Goal: Task Accomplishment & Management: Manage account settings

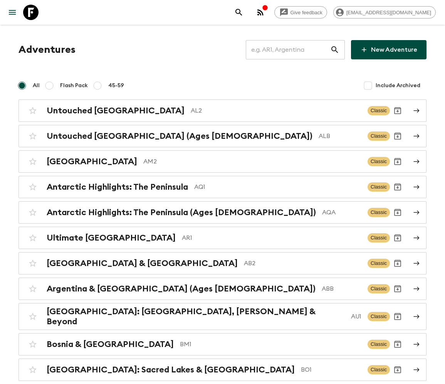
click at [297, 49] on input "text" at bounding box center [288, 50] width 84 height 22
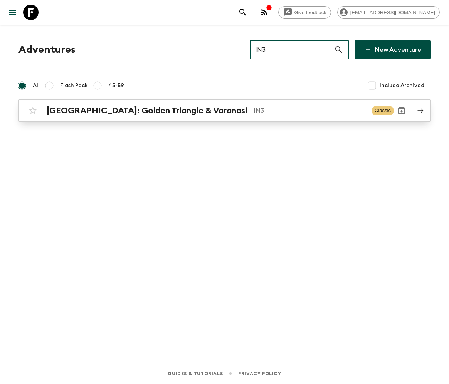
type input "IN3"
click at [125, 110] on h2 "[GEOGRAPHIC_DATA]: Golden Triangle & Varanasi" at bounding box center [147, 111] width 201 height 10
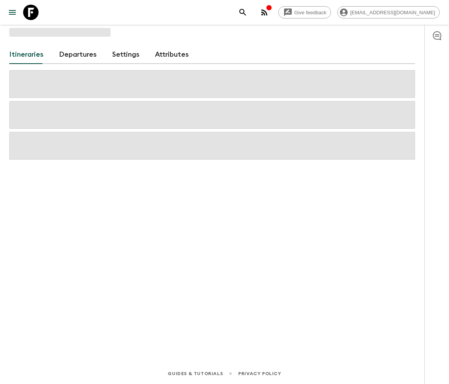
click at [76, 54] on link "Departures" at bounding box center [78, 54] width 38 height 18
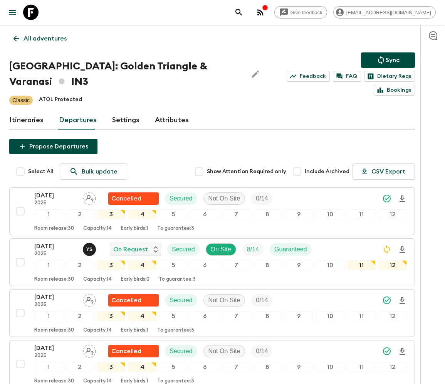
scroll to position [304, 0]
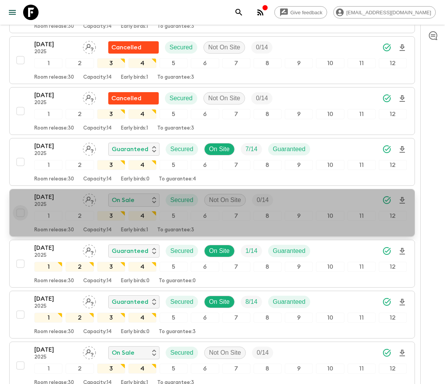
click at [20, 210] on input "checkbox" at bounding box center [20, 212] width 15 height 15
checkbox input "true"
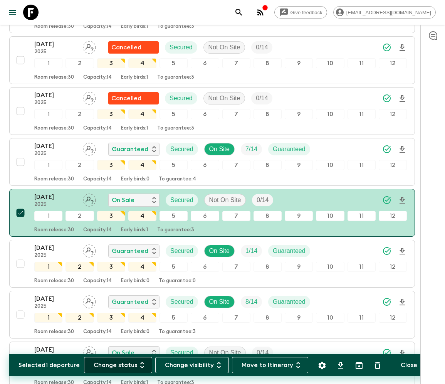
click at [123, 365] on button "Change status" at bounding box center [118, 365] width 68 height 16
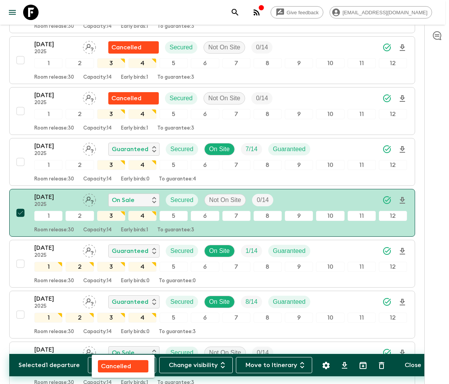
click at [123, 365] on p "Cancelled" at bounding box center [116, 365] width 30 height 9
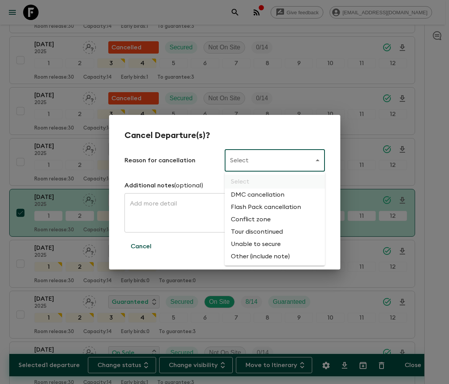
click at [264, 207] on li "Flash Pack cancellation" at bounding box center [275, 207] width 100 height 12
type input "FLASHPACK_CANCELLATION"
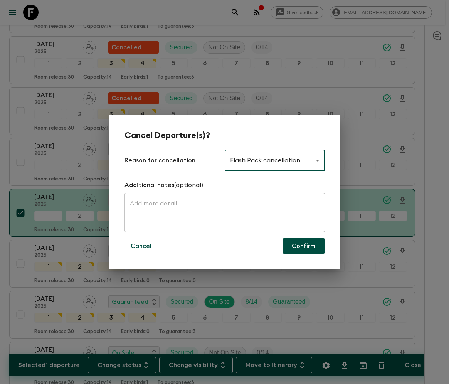
click at [303, 246] on button "Confirm" at bounding box center [303, 245] width 42 height 15
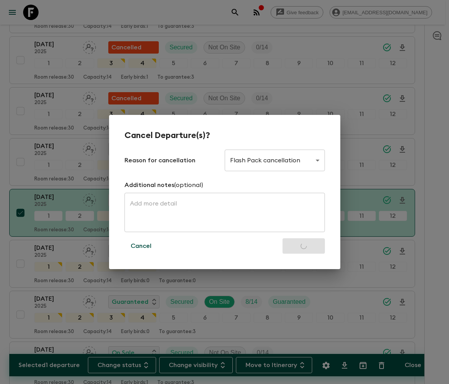
checkbox input "false"
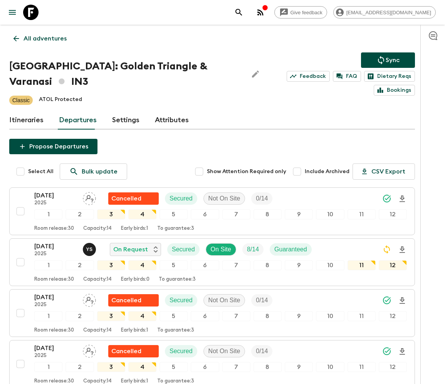
scroll to position [304, 0]
